Goal: Find specific page/section: Find specific page/section

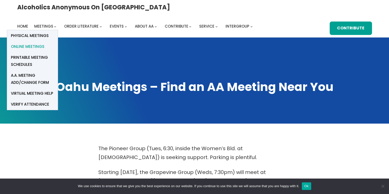
click at [44, 43] on span "Online Meetings" at bounding box center [27, 46] width 33 height 7
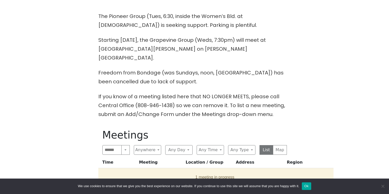
scroll to position [264, 0]
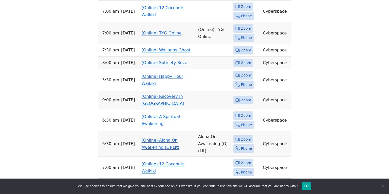
scroll to position [565, 0]
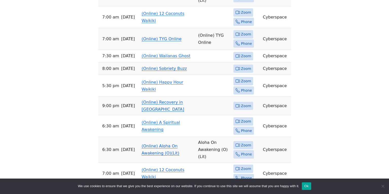
click at [165, 100] on link "(Online) Recovery in [GEOGRAPHIC_DATA]" at bounding box center [163, 106] width 43 height 12
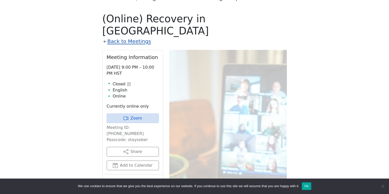
click at [113, 37] on link "Back to Meetings" at bounding box center [130, 41] width 44 height 9
